Goal: Task Accomplishment & Management: Complete application form

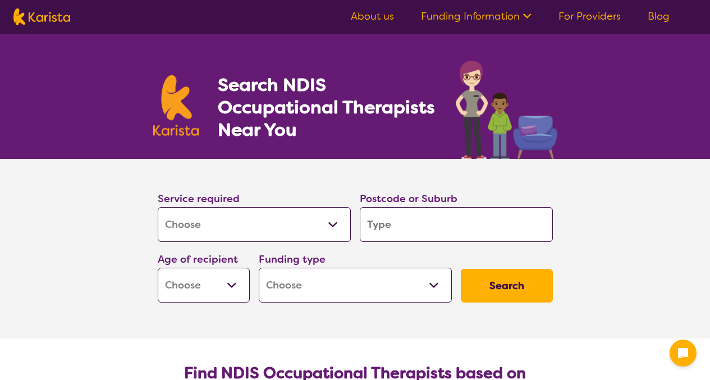
select select "[MEDICAL_DATA]"
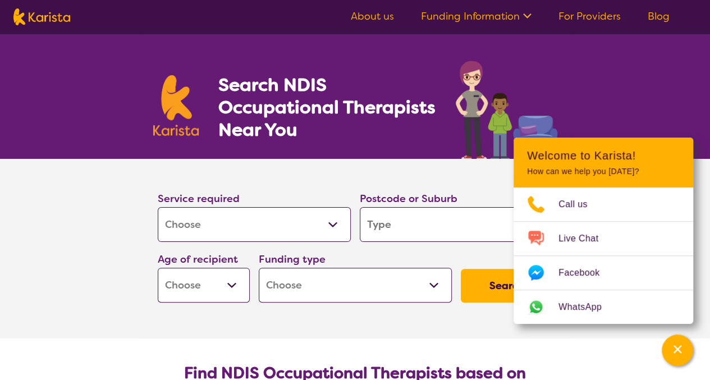
click at [396, 229] on input "search" at bounding box center [456, 224] width 193 height 35
click at [402, 231] on input "search" at bounding box center [456, 224] width 193 height 35
paste input "4213"
type input "4213"
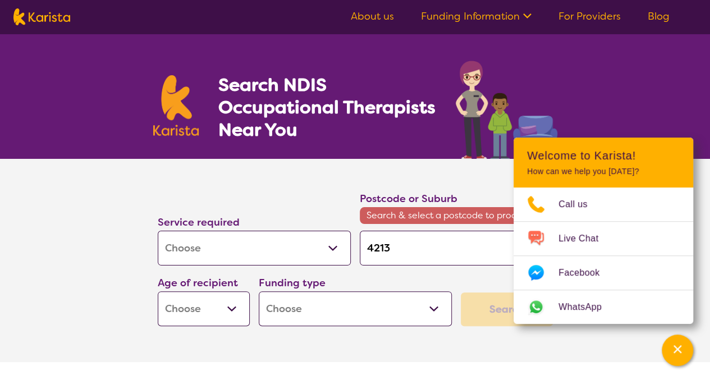
type input "4213"
click at [231, 307] on select "Early Childhood - 0 to 9 Child - 10 to 11 Adolescent - 12 to 17 Adult - 18 to 6…" at bounding box center [204, 308] width 92 height 35
select select "EC"
click at [158, 291] on select "Early Childhood - 0 to 9 Child - 10 to 11 Adolescent - 12 to 17 Adult - 18 to 6…" at bounding box center [204, 308] width 92 height 35
select select "EC"
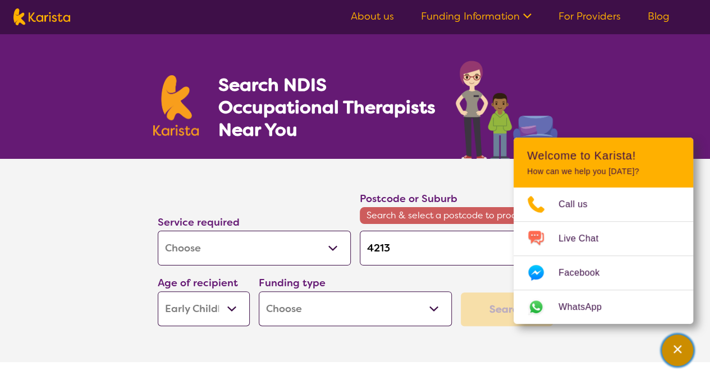
click at [677, 349] on icon "Channel Menu" at bounding box center [678, 349] width 8 height 8
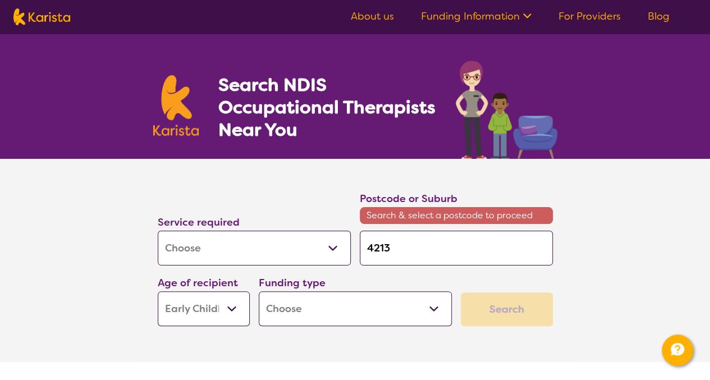
click at [436, 308] on select "Home Care Package (HCP) National Disability Insurance Scheme (NDIS) I don't know" at bounding box center [355, 308] width 193 height 35
select select "NDIS"
click at [259, 291] on select "Home Care Package (HCP) National Disability Insurance Scheme (NDIS) I don't know" at bounding box center [355, 308] width 193 height 35
select select "NDIS"
click at [506, 306] on div "Search" at bounding box center [507, 310] width 92 height 34
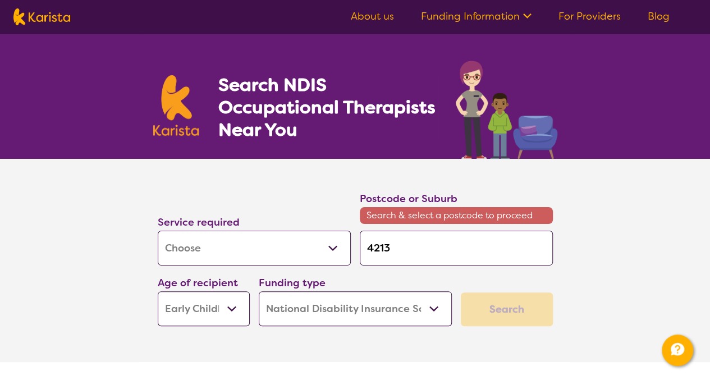
click at [447, 252] on input "4213" at bounding box center [456, 248] width 193 height 35
type input "421"
type input "42"
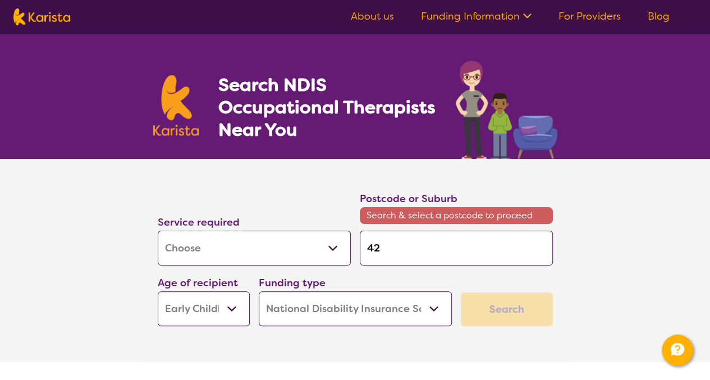
type input "4"
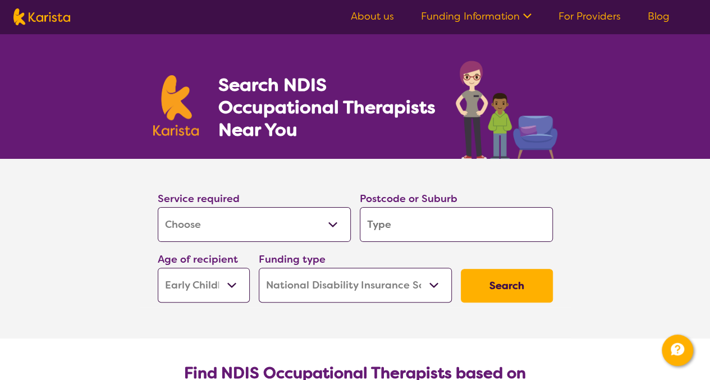
click at [384, 225] on input "search" at bounding box center [456, 224] width 193 height 35
type input "S"
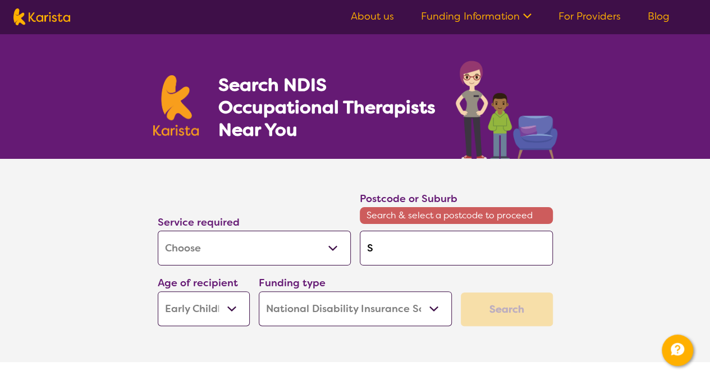
type input "Sp"
type input "Spr"
type input "Spri"
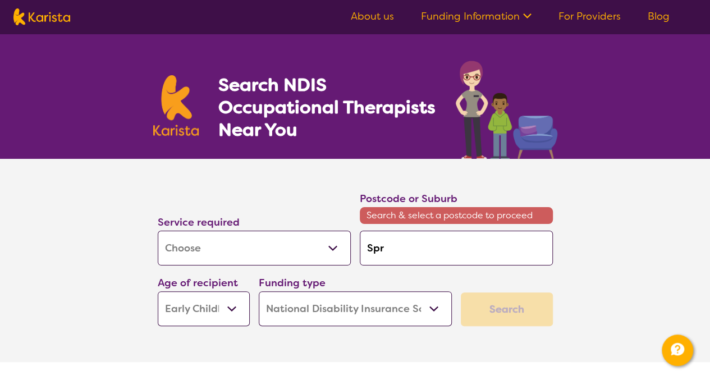
type input "Spri"
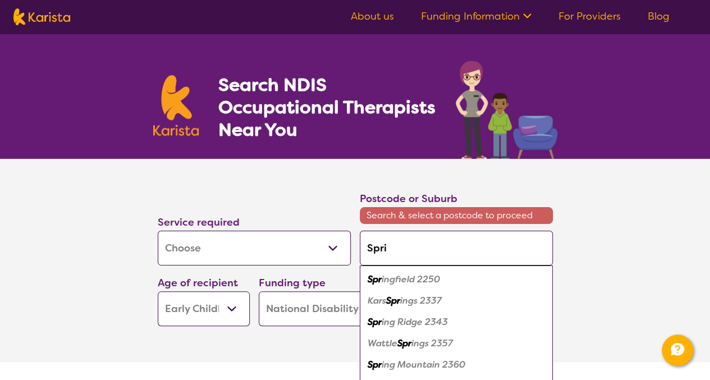
type input "Sprin"
type input "Spring"
type input "Springb"
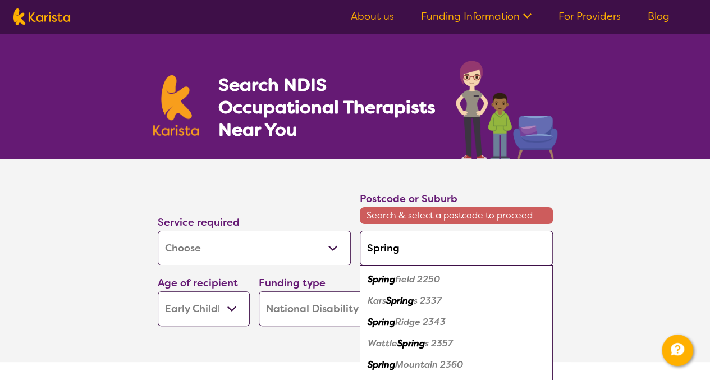
type input "Springb"
type input "Springbr"
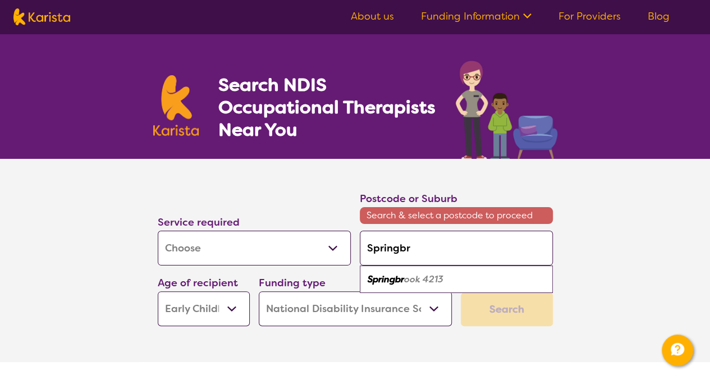
type input "Springbro"
type input "Springbroo"
type input "Springbrook"
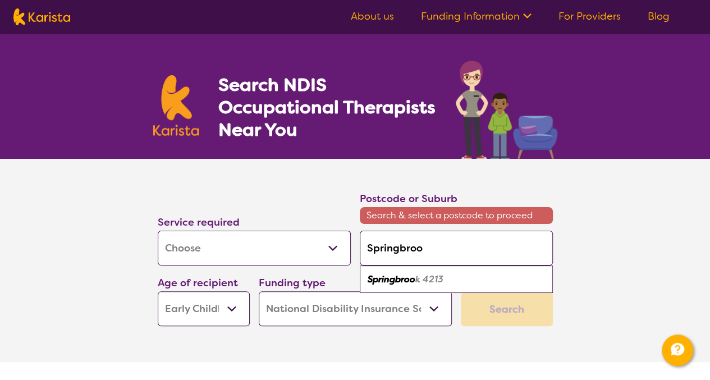
type input "Springbrook"
click at [414, 287] on div "Springbrook 4213" at bounding box center [457, 279] width 182 height 21
type input "4213"
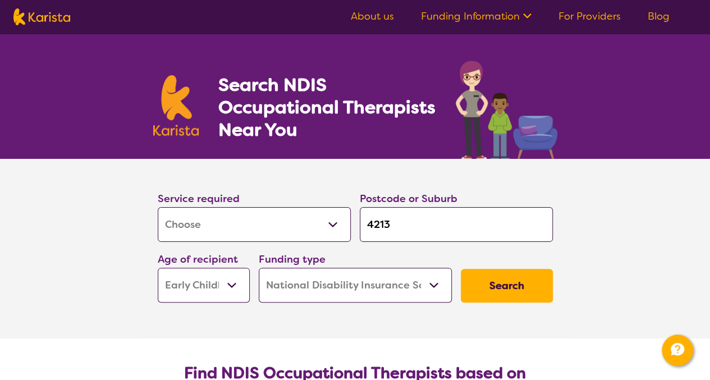
click at [414, 287] on select "Home Care Package (HCP) National Disability Insurance Scheme (NDIS) I don't know" at bounding box center [355, 285] width 193 height 35
click at [412, 223] on input "4213" at bounding box center [456, 224] width 193 height 35
type input "421"
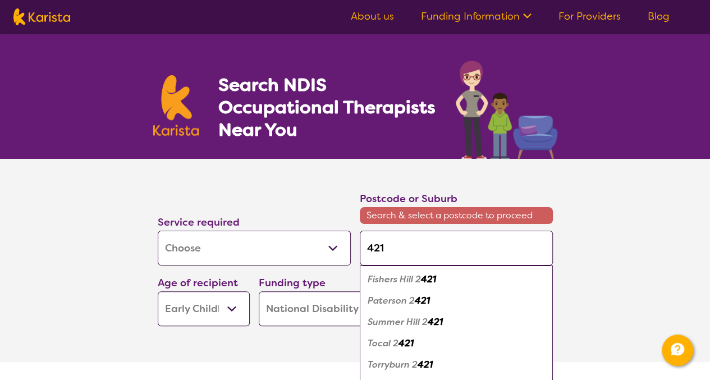
type input "42"
type input "4"
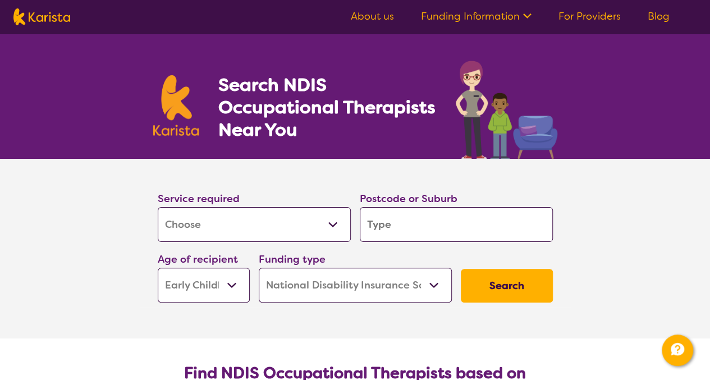
type input "s"
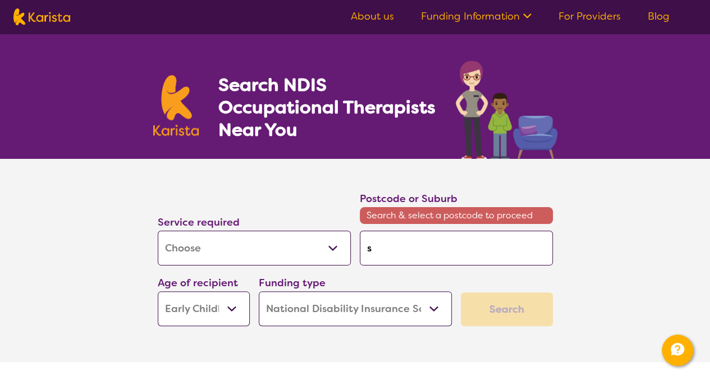
type input "sp"
type input "spr"
type input "spri"
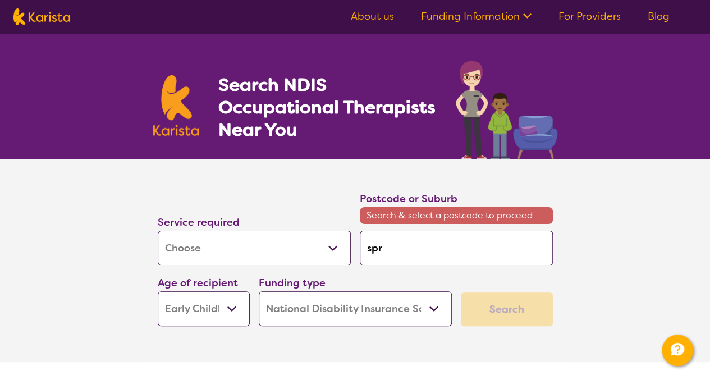
type input "spri"
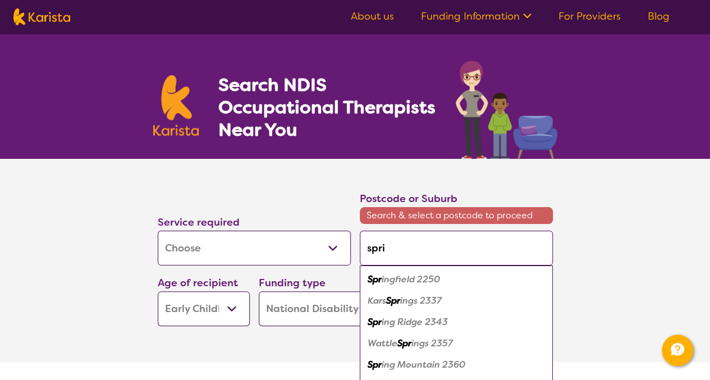
type input "sprin"
type input "spring"
type input "springb"
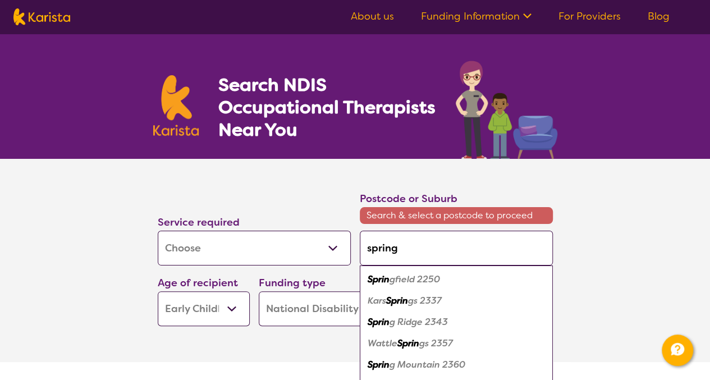
type input "springb"
type input "springbr"
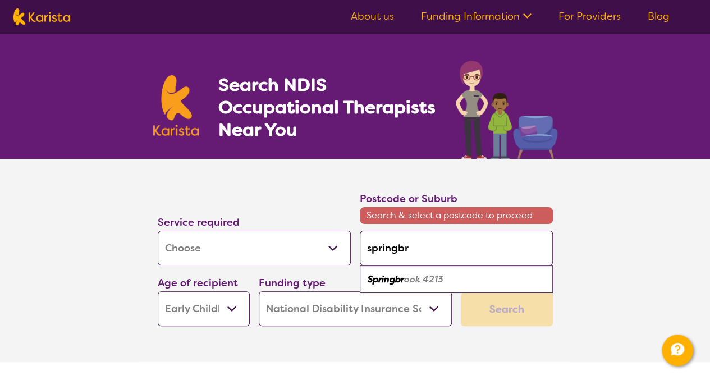
click at [391, 282] on em "Springbr" at bounding box center [386, 279] width 36 height 12
type input "4213"
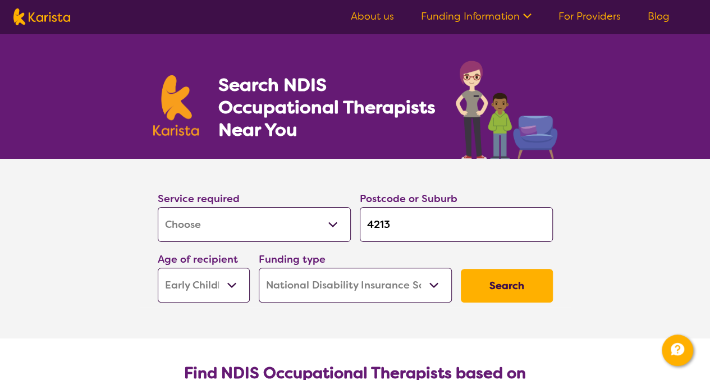
click at [480, 291] on button "Search" at bounding box center [507, 286] width 92 height 34
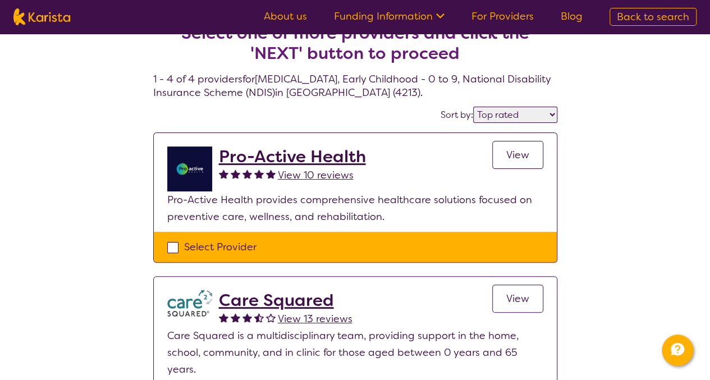
scroll to position [24, 0]
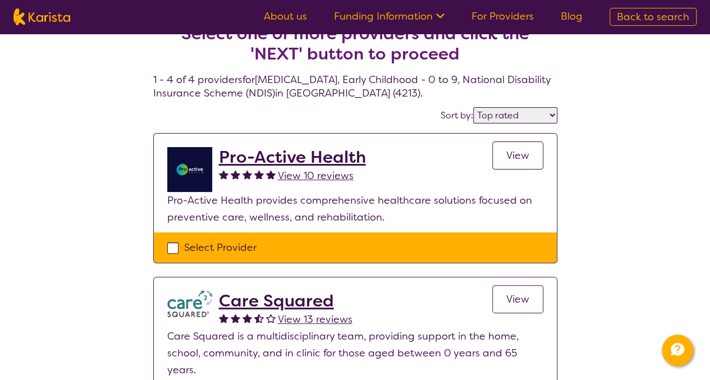
click at [551, 114] on select "Highly reviewed Top rated" at bounding box center [515, 115] width 84 height 16
select select "highly_reviewed"
click at [474, 107] on select "Highly reviewed Top rated" at bounding box center [515, 115] width 84 height 16
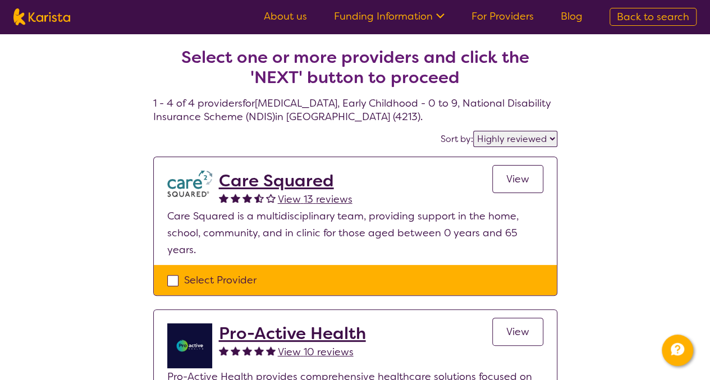
scroll to position [16, 0]
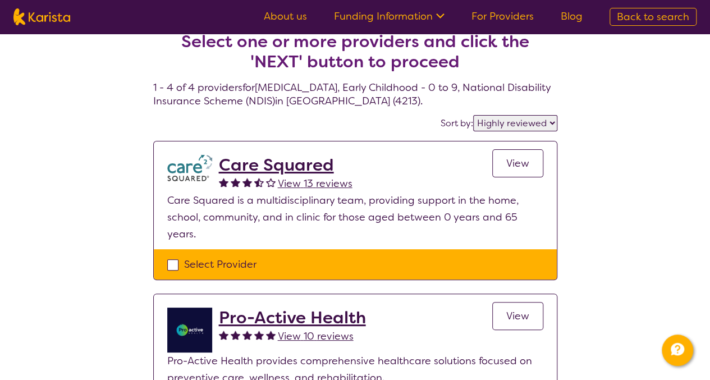
click at [527, 166] on span "View" at bounding box center [517, 163] width 23 height 13
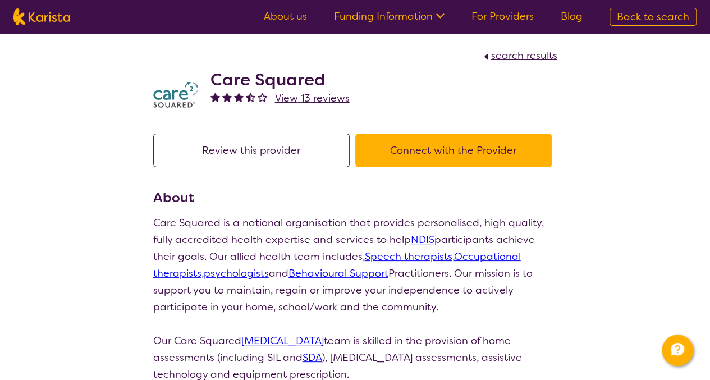
scroll to position [16, 0]
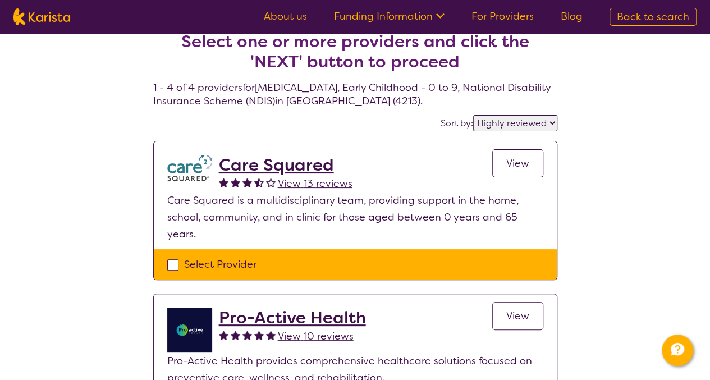
click at [518, 309] on span "View" at bounding box center [517, 315] width 23 height 13
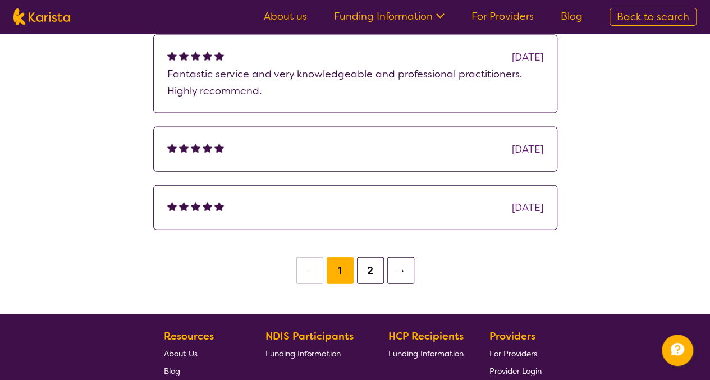
scroll to position [1179, 0]
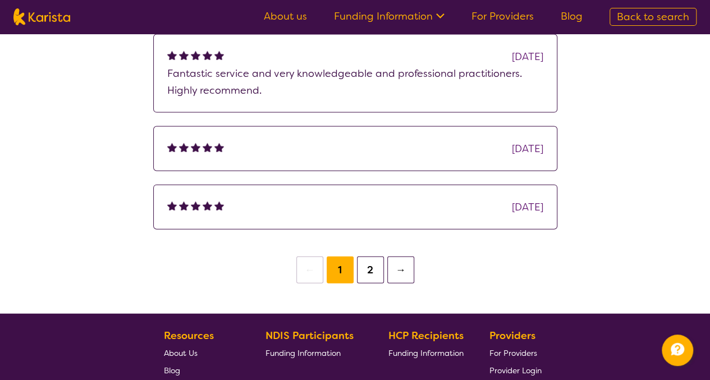
click at [376, 257] on button "2" at bounding box center [370, 270] width 27 height 27
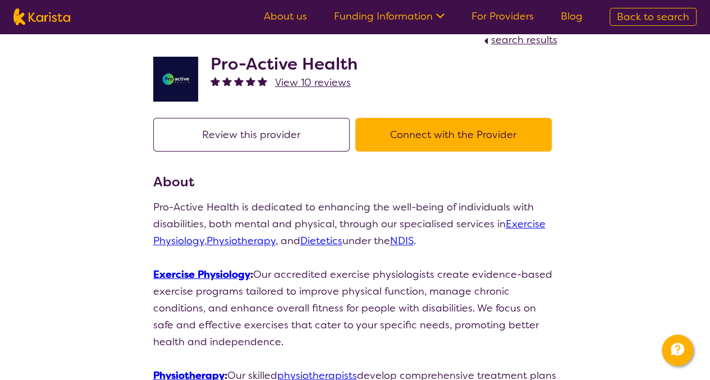
scroll to position [28, 0]
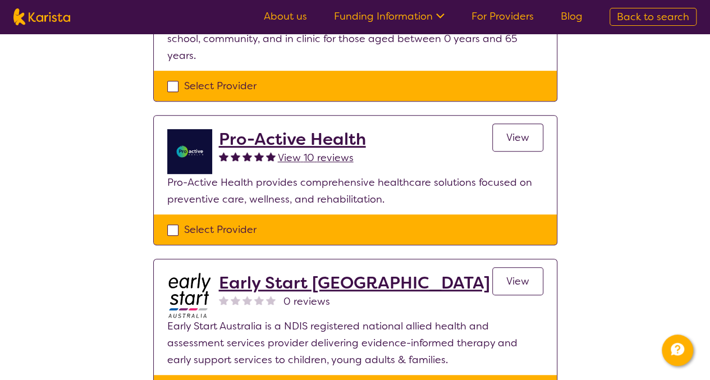
scroll to position [274, 0]
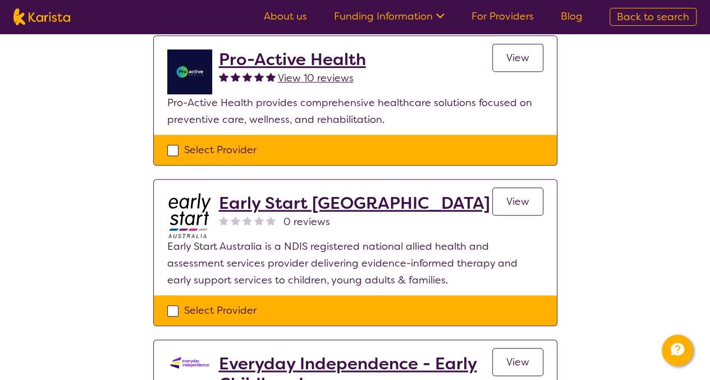
click at [518, 195] on span "View" at bounding box center [517, 201] width 23 height 13
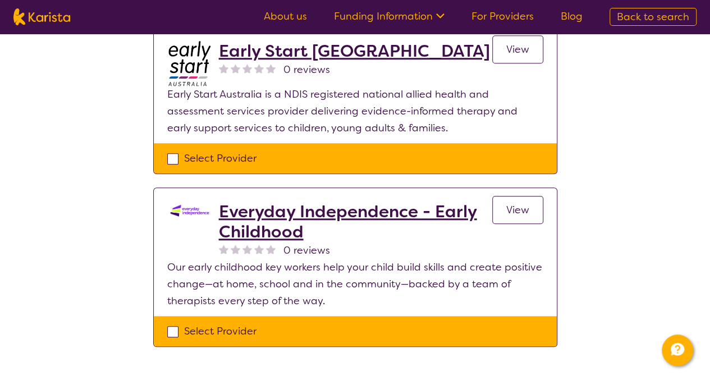
scroll to position [427, 0]
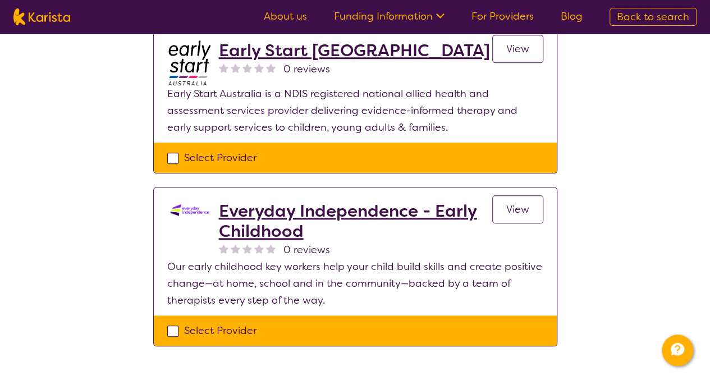
click at [519, 203] on span "View" at bounding box center [517, 209] width 23 height 13
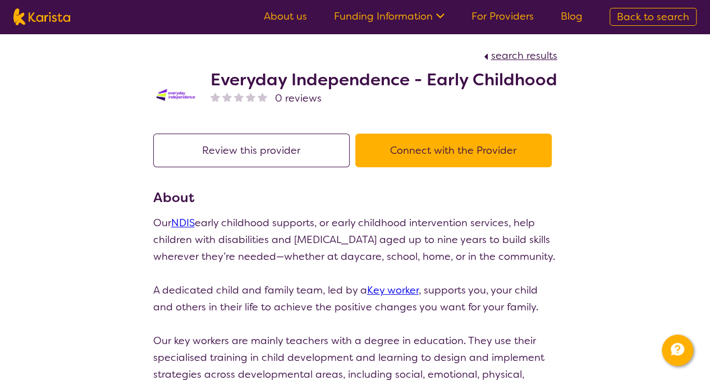
click at [437, 152] on button "Connect with the Provider" at bounding box center [453, 151] width 197 height 34
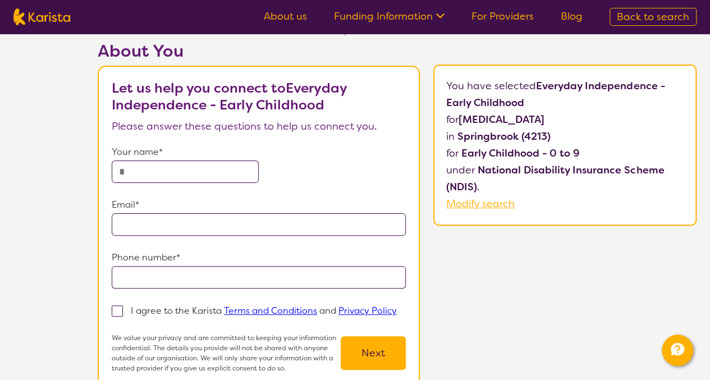
scroll to position [47, 0]
click at [362, 346] on button "Next" at bounding box center [373, 353] width 65 height 34
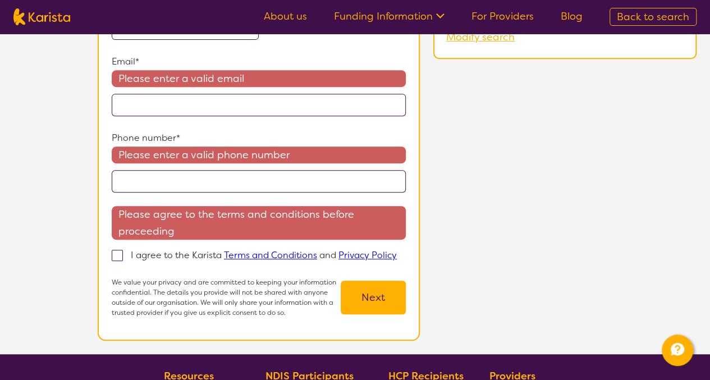
scroll to position [0, 0]
